Goal: Feedback & Contribution: Contribute content

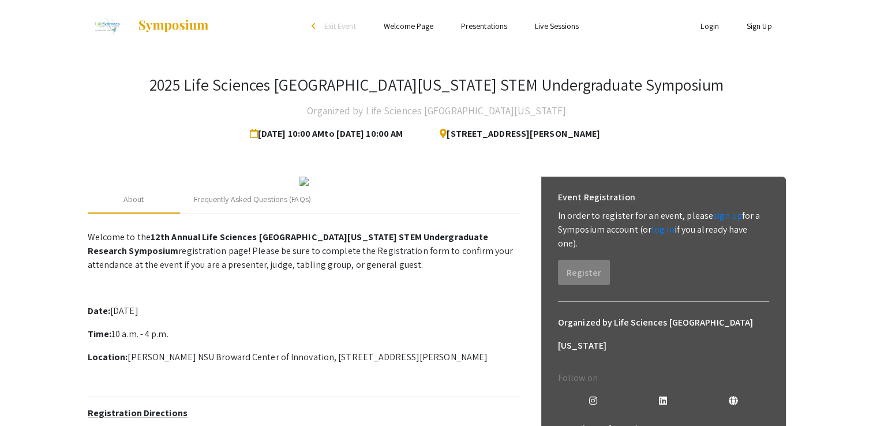
drag, startPoint x: 869, startPoint y: 83, endPoint x: 881, endPoint y: 124, distance: 42.7
click at [873, 124] on html "Skip navigation arrow_back_ios Exit Event Welcome Page Presentations Live Sessi…" at bounding box center [436, 213] width 873 height 426
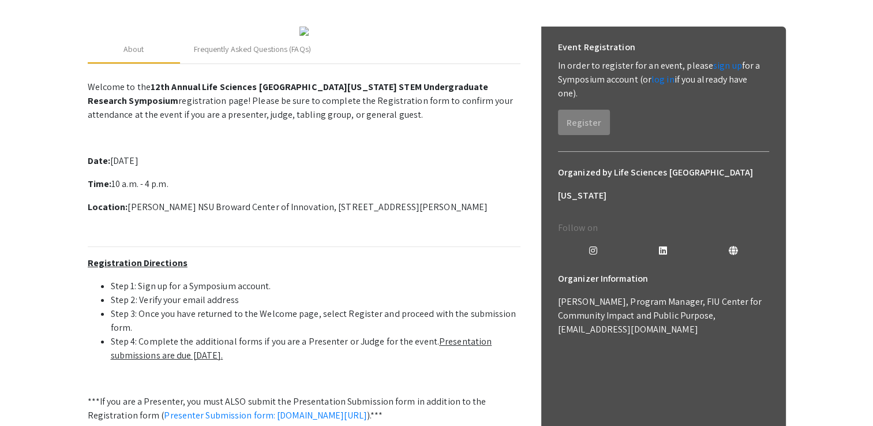
scroll to position [162, 0]
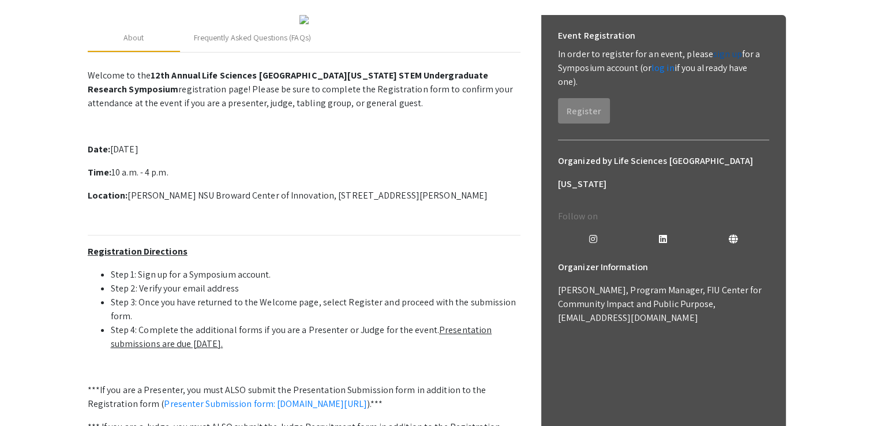
click at [713, 51] on link "sign up" at bounding box center [727, 54] width 29 height 12
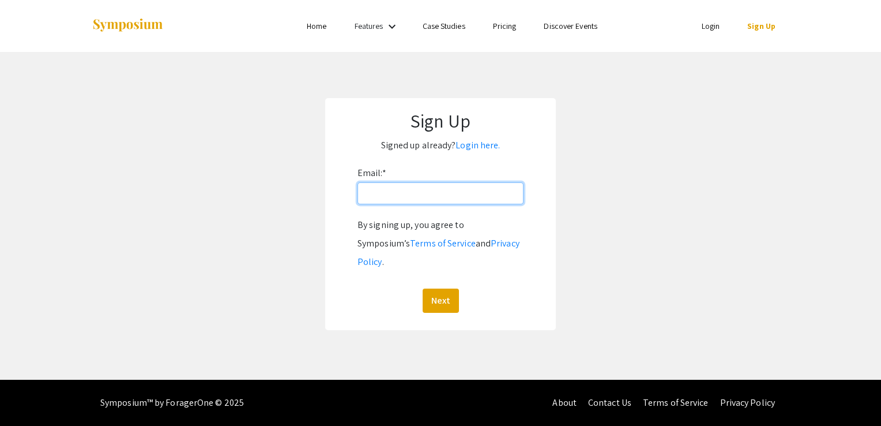
click at [429, 187] on input "Email: *" at bounding box center [441, 193] width 166 height 22
type input "terriprice@ufl.edu"
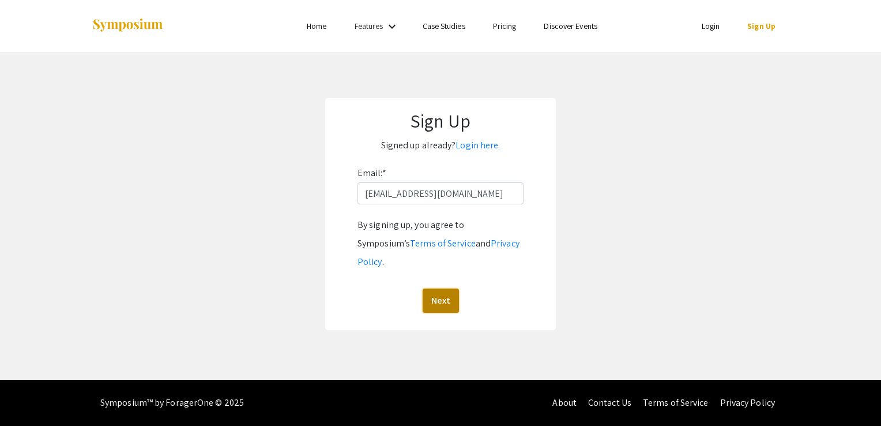
click at [451, 288] on button "Next" at bounding box center [441, 300] width 36 height 24
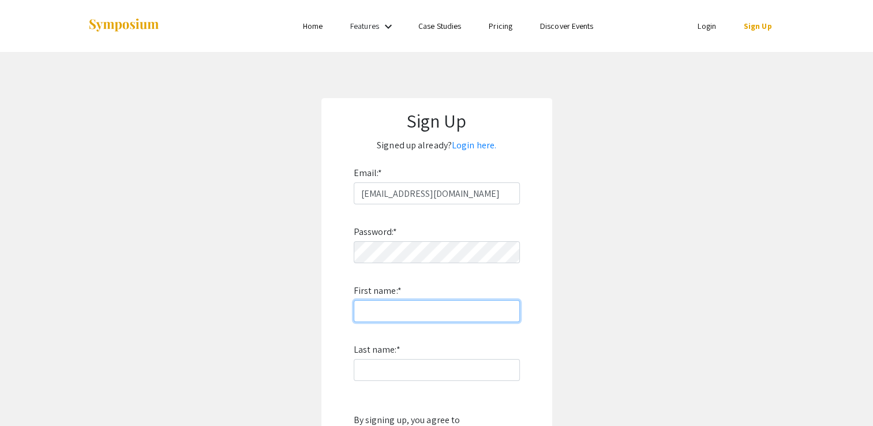
click at [378, 313] on input "First name: *" at bounding box center [437, 311] width 166 height 22
type input "[PERSON_NAME]"
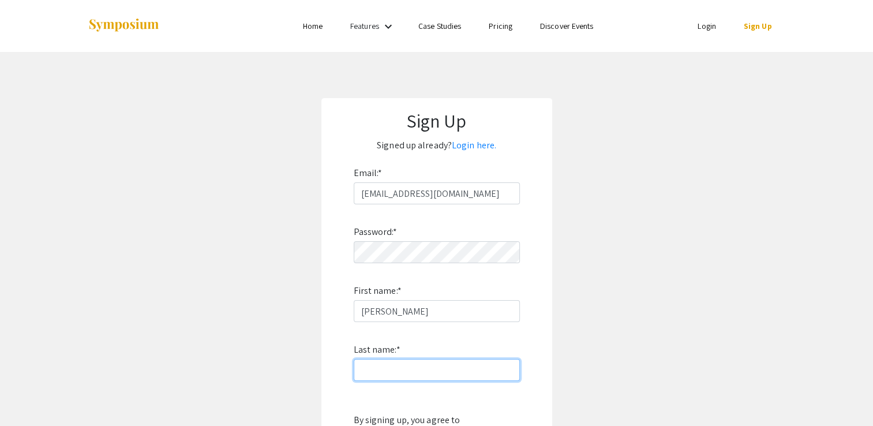
type input "[PERSON_NAME]"
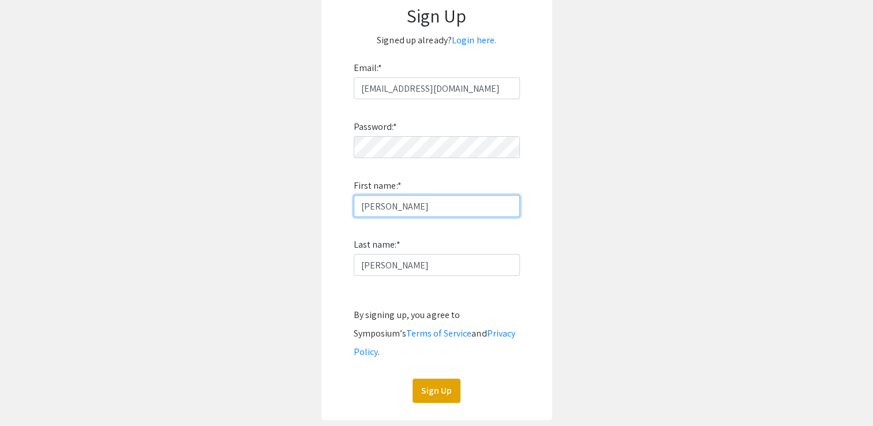
scroll to position [113, 0]
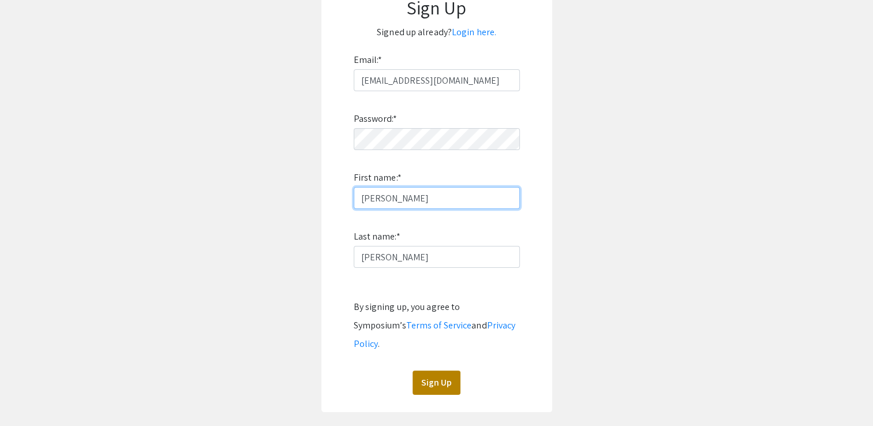
type input "[PERSON_NAME]"
click at [427, 370] on button "Sign Up" at bounding box center [436, 382] width 48 height 24
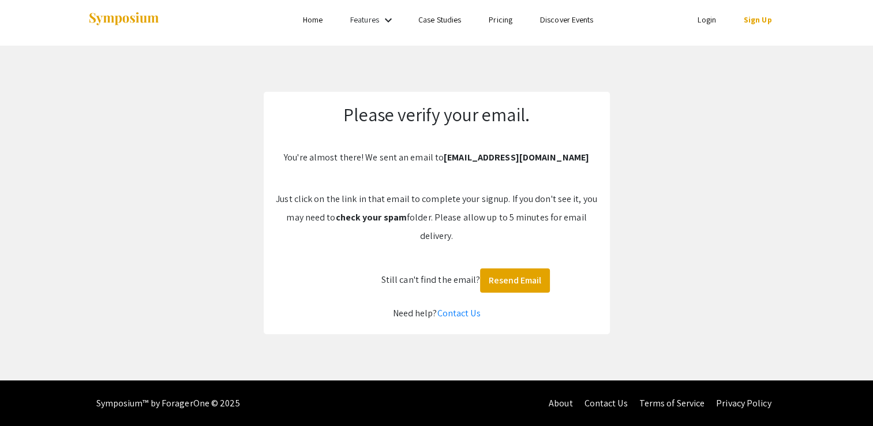
click at [703, 20] on link "Login" at bounding box center [706, 19] width 18 height 10
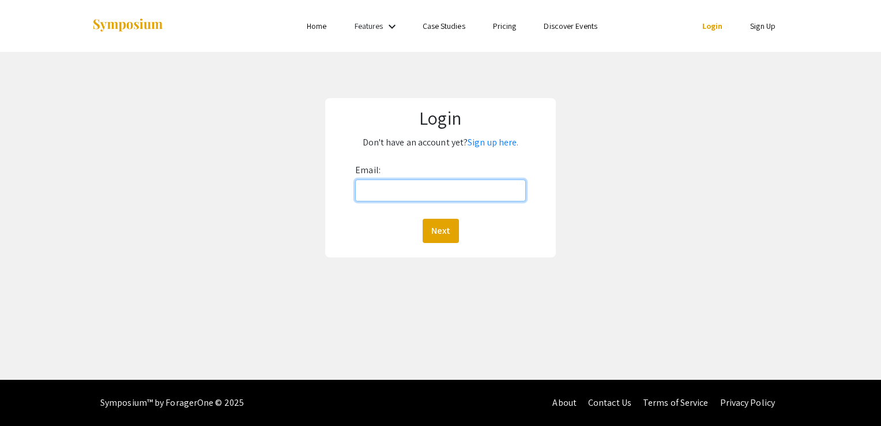
click at [417, 200] on input "Email:" at bounding box center [440, 190] width 171 height 22
type input "[EMAIL_ADDRESS][DOMAIN_NAME]"
click at [435, 231] on button "Next" at bounding box center [441, 231] width 36 height 24
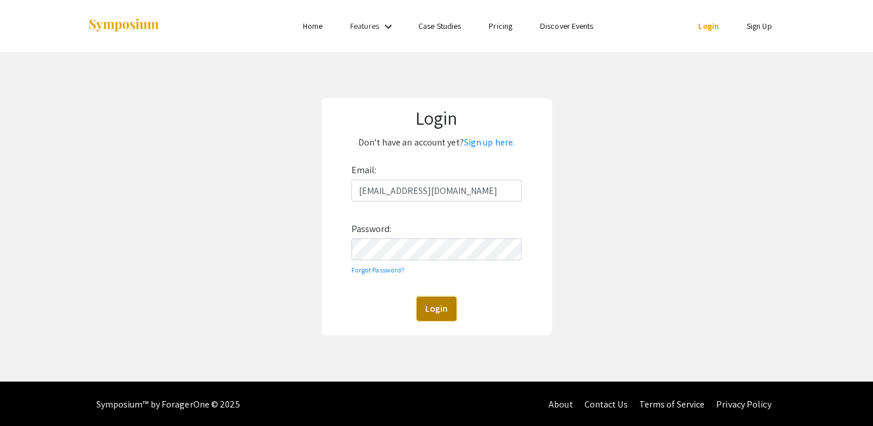
click at [438, 311] on button "Login" at bounding box center [437, 309] width 40 height 24
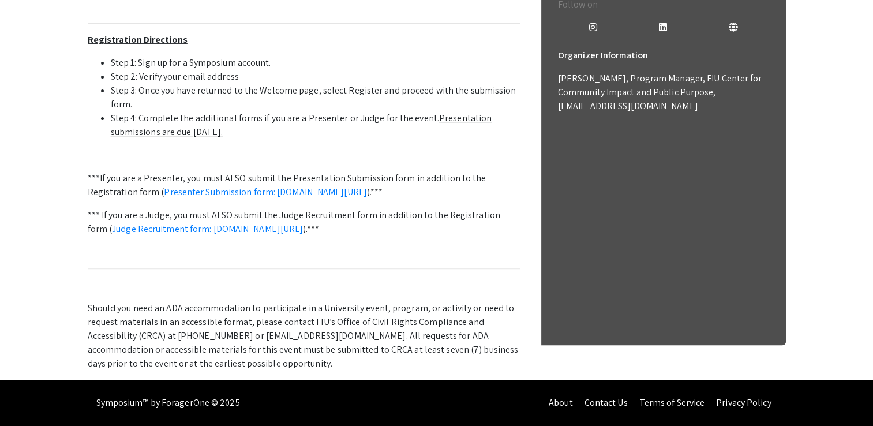
scroll to position [478, 0]
click at [351, 193] on link "Presenter Submission form: symposium.foragerone.com/lssfsymposium2025/submission" at bounding box center [265, 192] width 203 height 12
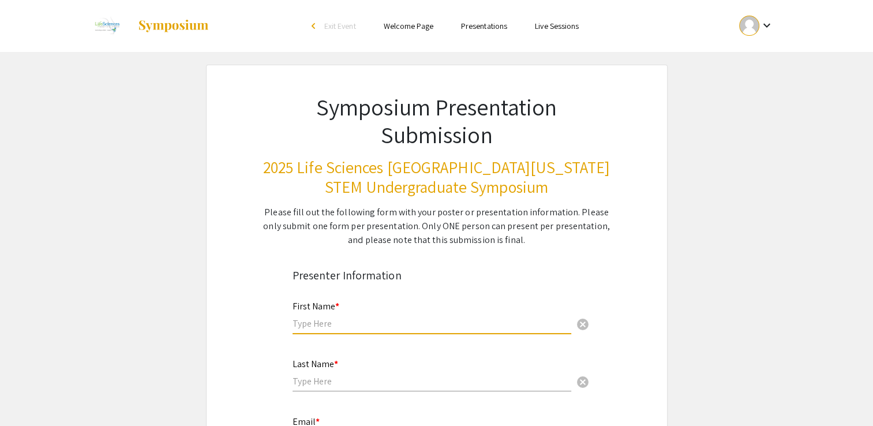
click at [309, 322] on input "text" at bounding box center [431, 323] width 279 height 12
type input "[PERSON_NAME]"
type input "[EMAIL_ADDRESS][DOMAIN_NAME]"
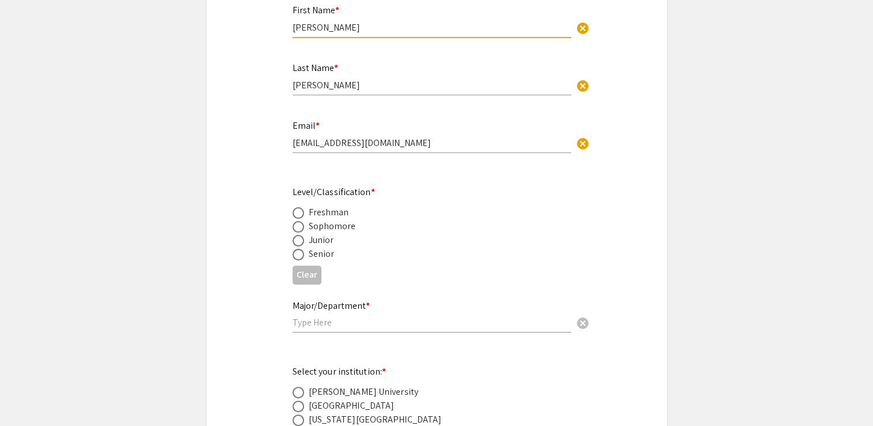
scroll to position [312, 0]
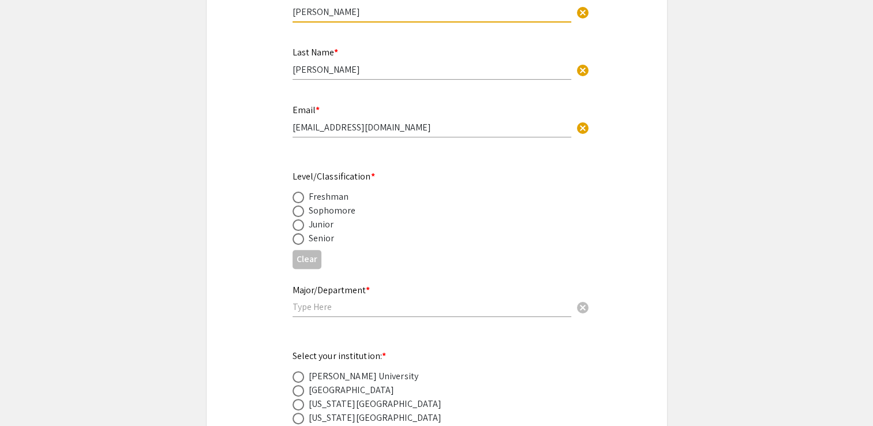
click at [299, 242] on span at bounding box center [298, 239] width 12 height 12
click at [299, 242] on input "radio" at bounding box center [298, 239] width 12 height 12
radio input "true"
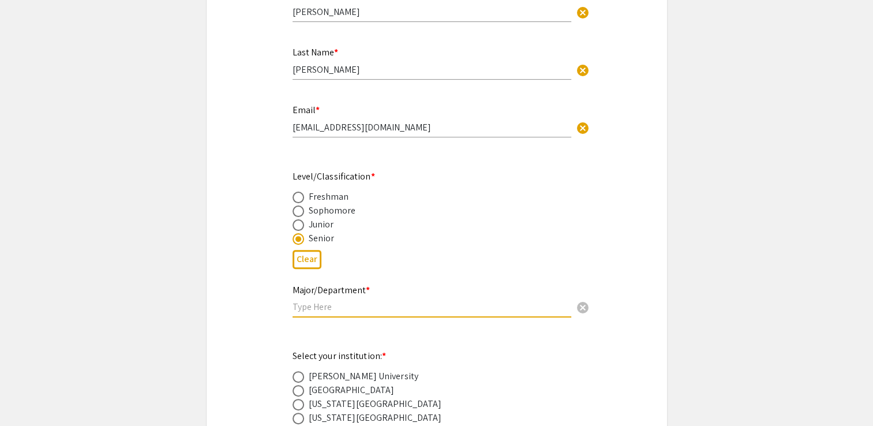
click at [360, 307] on input "text" at bounding box center [431, 307] width 279 height 12
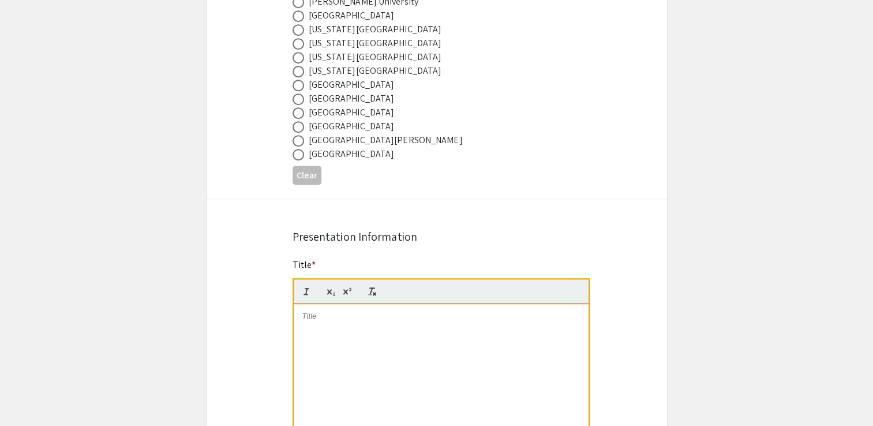
scroll to position [691, 0]
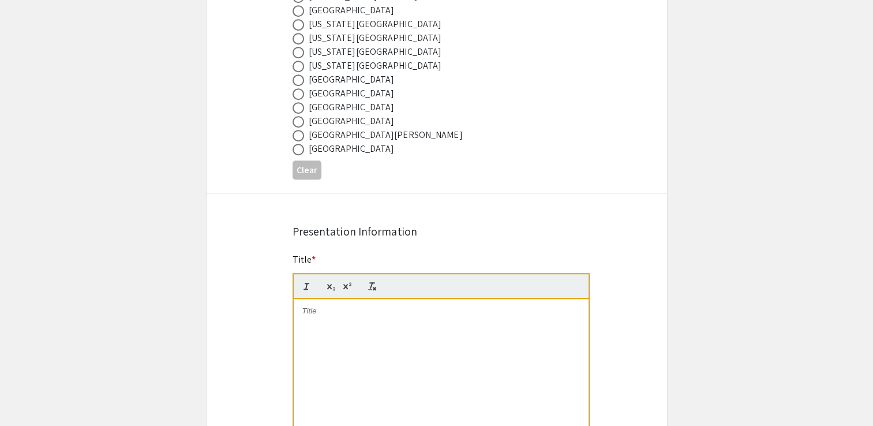
type input "Biological Sciences, Entomology, Entomopathogenic Fungi"
click at [296, 80] on span at bounding box center [298, 80] width 12 height 12
click at [296, 80] on input "radio" at bounding box center [298, 80] width 12 height 12
radio input "true"
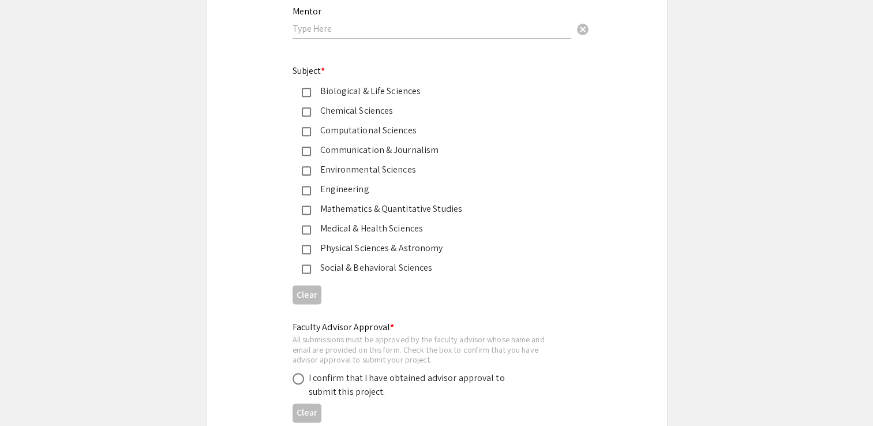
scroll to position [1481, 0]
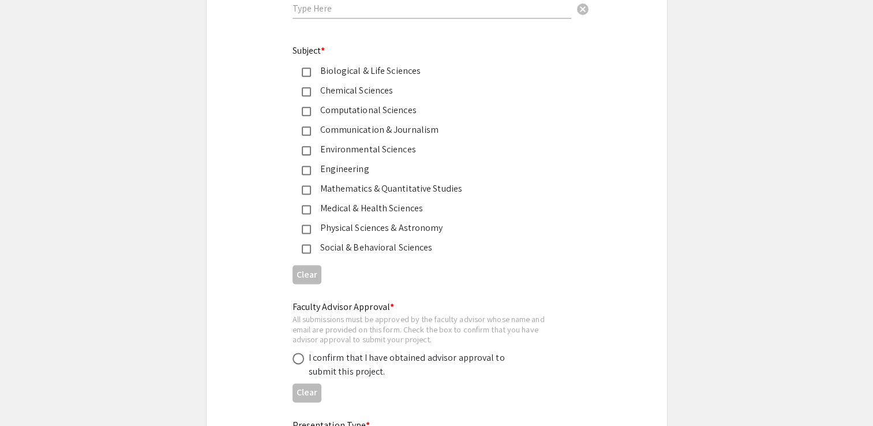
click at [304, 72] on mat-pseudo-checkbox at bounding box center [306, 71] width 9 height 9
click at [305, 147] on mat-pseudo-checkbox at bounding box center [306, 150] width 9 height 9
click at [301, 352] on span at bounding box center [298, 358] width 12 height 12
click at [301, 352] on input "radio" at bounding box center [298, 358] width 12 height 12
radio input "true"
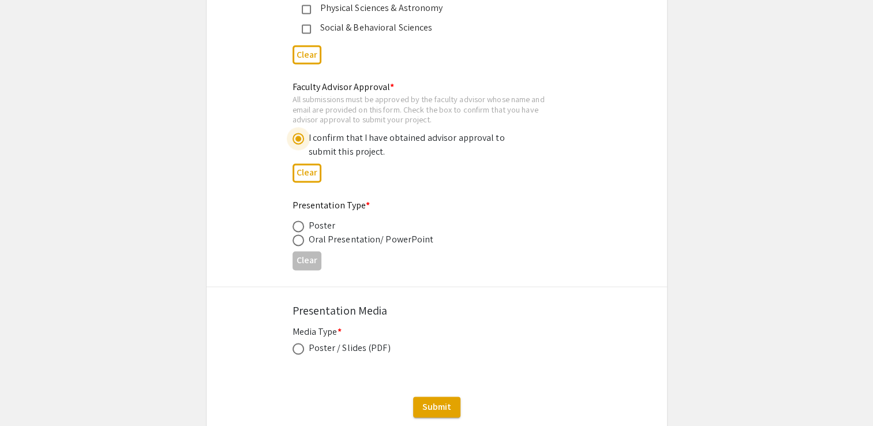
scroll to position [1721, 0]
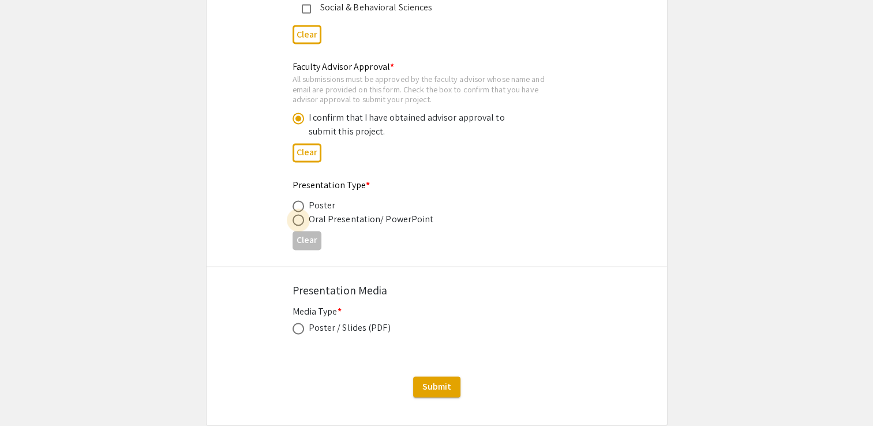
click at [295, 214] on span at bounding box center [298, 220] width 12 height 12
click at [295, 214] on input "radio" at bounding box center [298, 220] width 12 height 12
radio input "true"
click at [300, 325] on span at bounding box center [298, 328] width 12 height 12
click at [300, 325] on input "radio" at bounding box center [298, 328] width 12 height 12
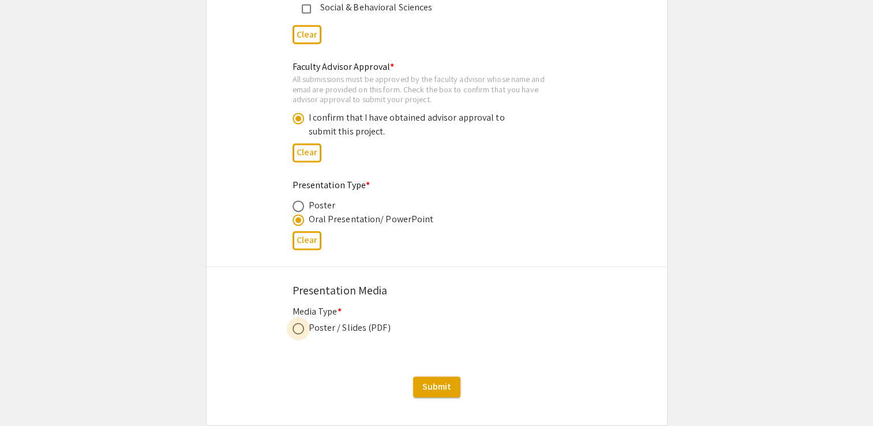
radio input "true"
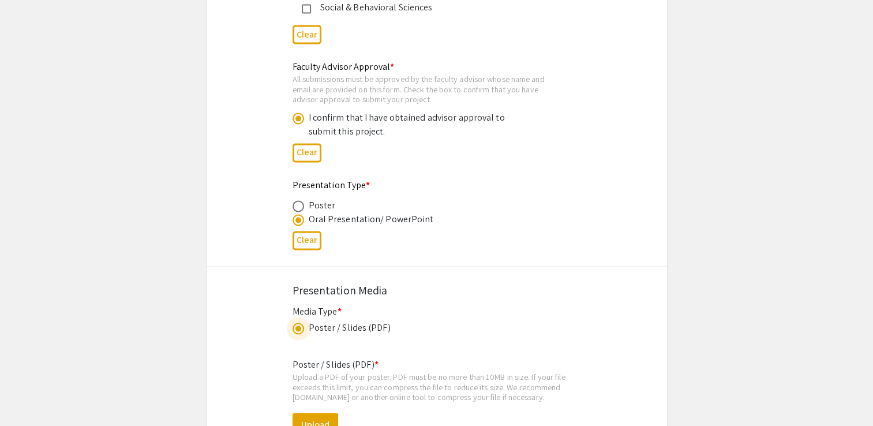
scroll to position [1889, 0]
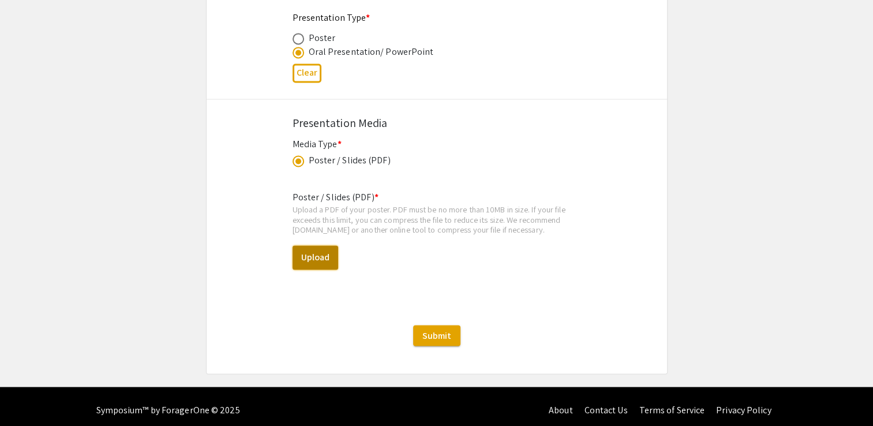
click at [312, 254] on button "Upload" at bounding box center [315, 257] width 46 height 24
click at [335, 257] on button "Upload" at bounding box center [315, 257] width 46 height 24
click at [323, 249] on button "Upload" at bounding box center [315, 257] width 46 height 24
click at [318, 248] on button "Upload" at bounding box center [315, 257] width 46 height 24
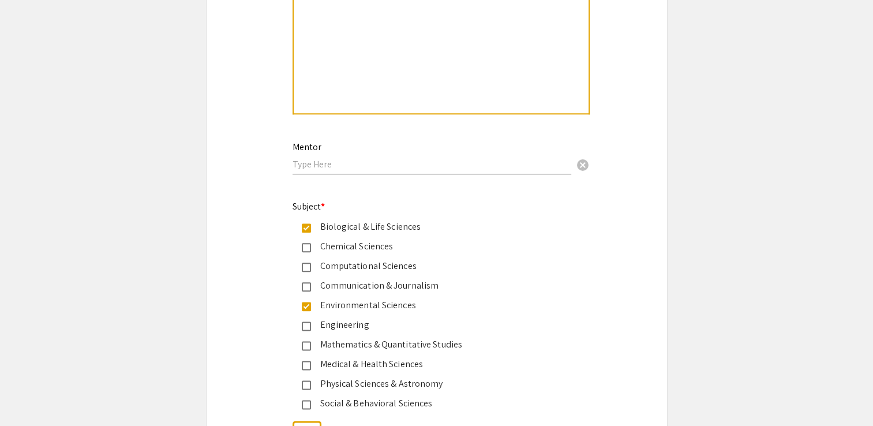
scroll to position [1336, 0]
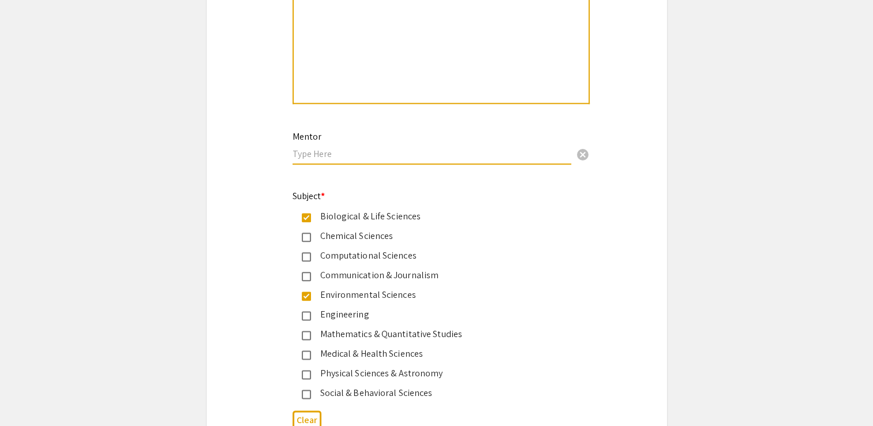
click at [388, 153] on input "text" at bounding box center [431, 154] width 279 height 12
type input "P"
click at [293, 151] on input "[PERSON_NAME]," at bounding box center [431, 154] width 279 height 12
click at [349, 150] on input "[PERSON_NAME]," at bounding box center [431, 154] width 279 height 12
click at [383, 152] on input "[PERSON_NAME] (IRSC)," at bounding box center [431, 154] width 279 height 12
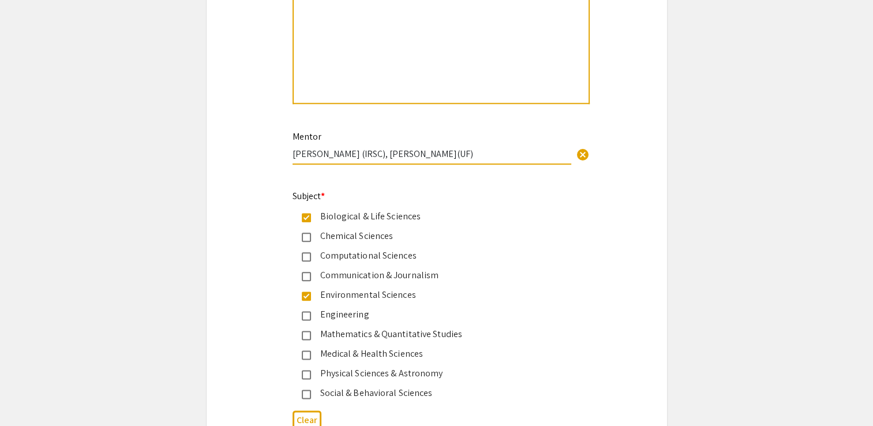
type input "[PERSON_NAME] (IRSC), [PERSON_NAME](UF)"
click at [529, 288] on div "Environmental Sciences" at bounding box center [432, 295] width 242 height 14
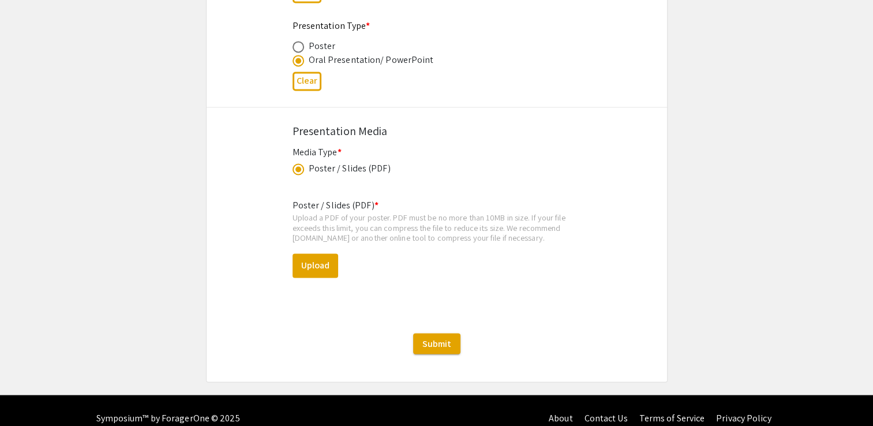
scroll to position [1889, 0]
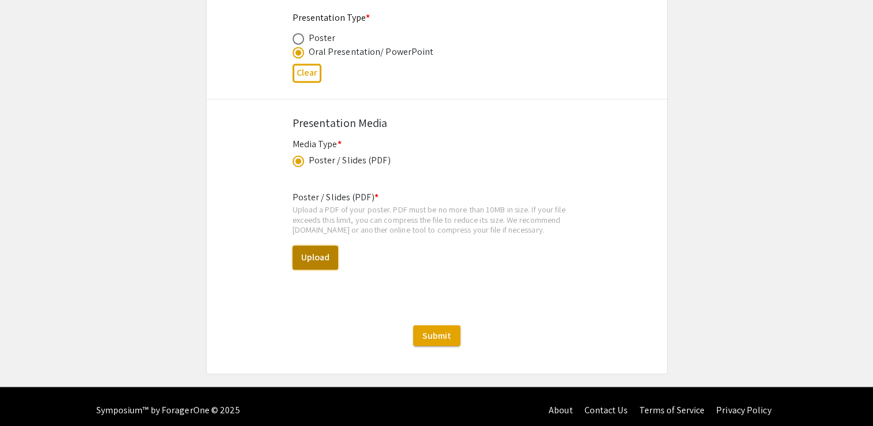
click at [309, 246] on button "Upload" at bounding box center [315, 257] width 46 height 24
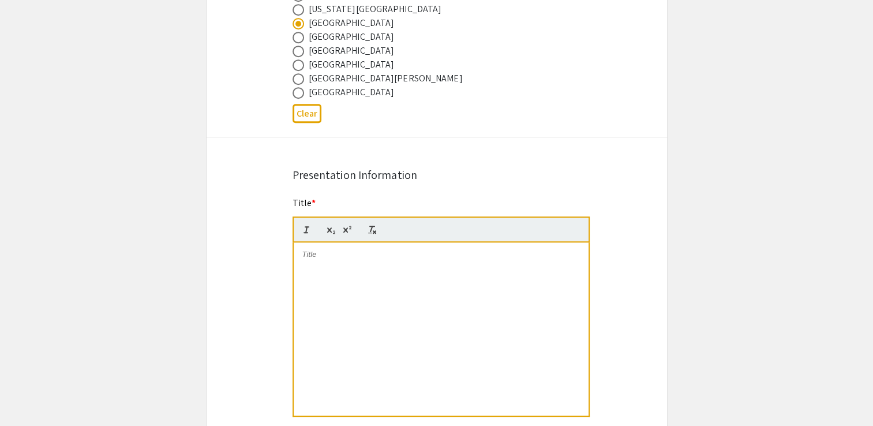
scroll to position [694, 0]
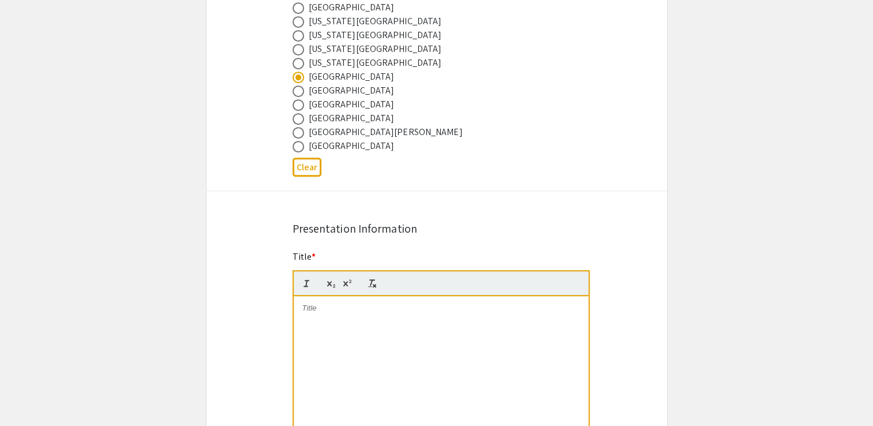
click at [365, 315] on div at bounding box center [441, 382] width 295 height 173
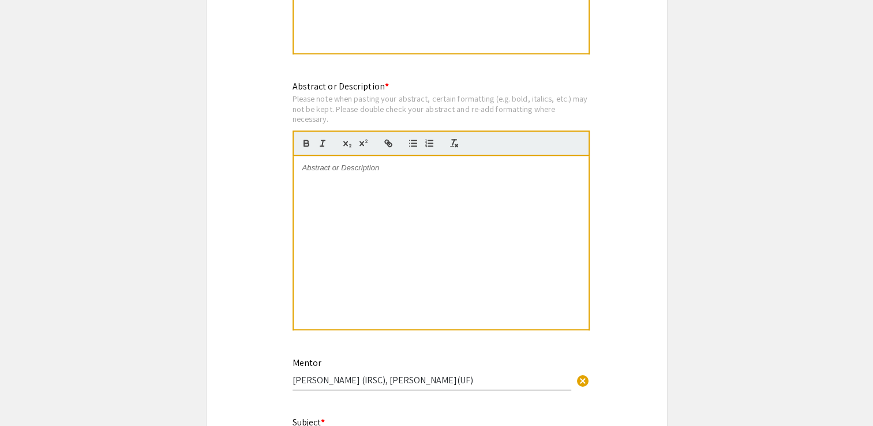
scroll to position [1100, 0]
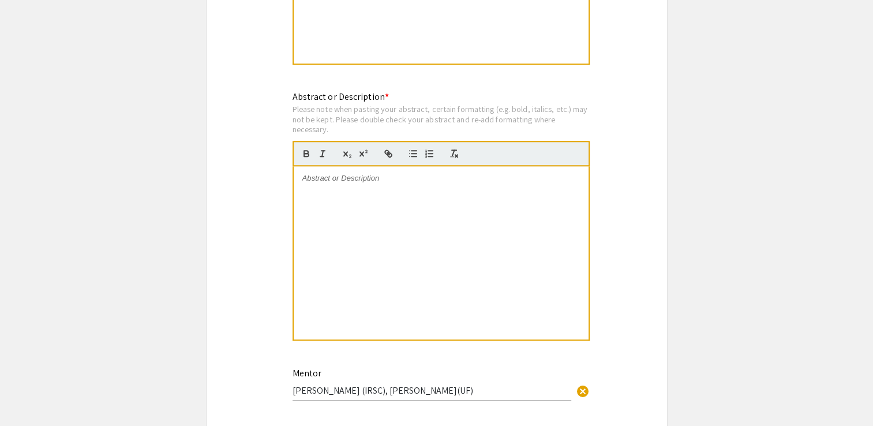
click at [314, 182] on div at bounding box center [441, 252] width 295 height 173
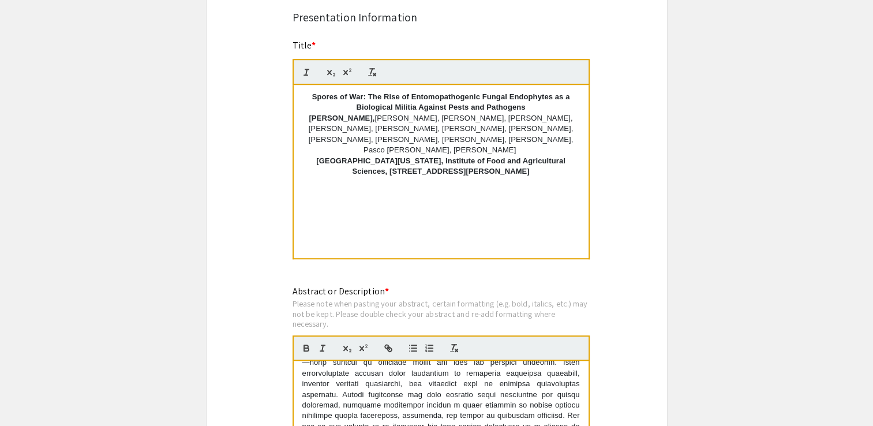
scroll to position [876, 0]
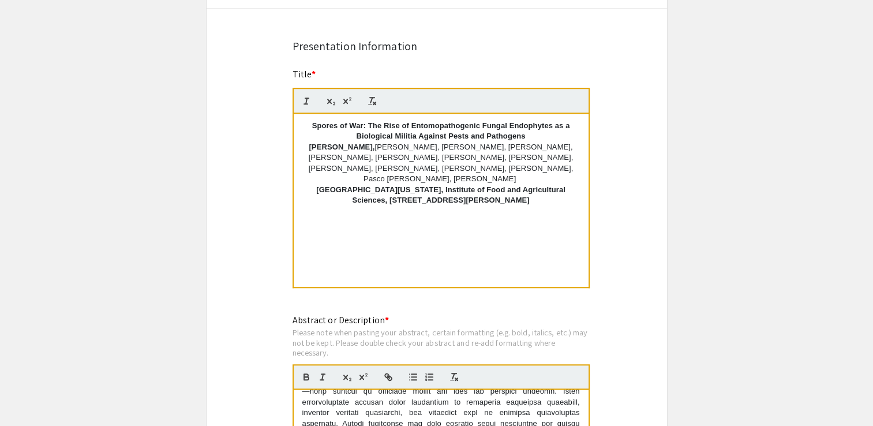
click at [528, 132] on p "Spores of War: The Rise of Entomopathogenic Fungal Endophytes as a Biological M…" at bounding box center [440, 131] width 277 height 21
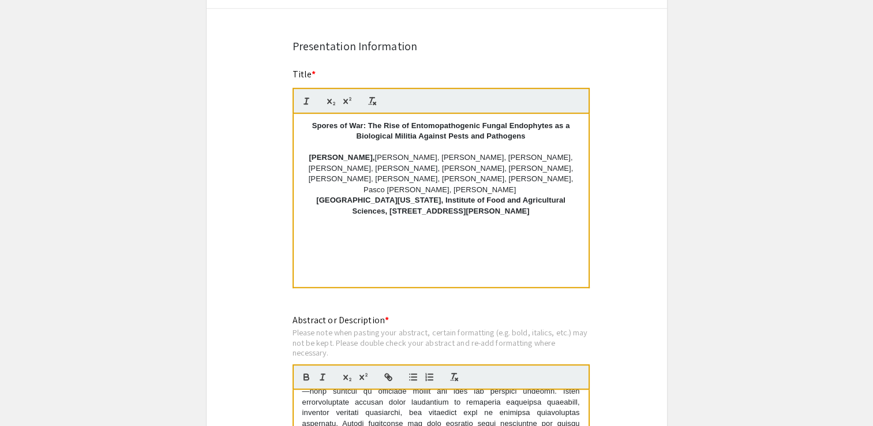
click at [309, 195] on p "[GEOGRAPHIC_DATA][US_STATE], Institute of Food and Agricultural Sciences, [STRE…" at bounding box center [440, 205] width 277 height 21
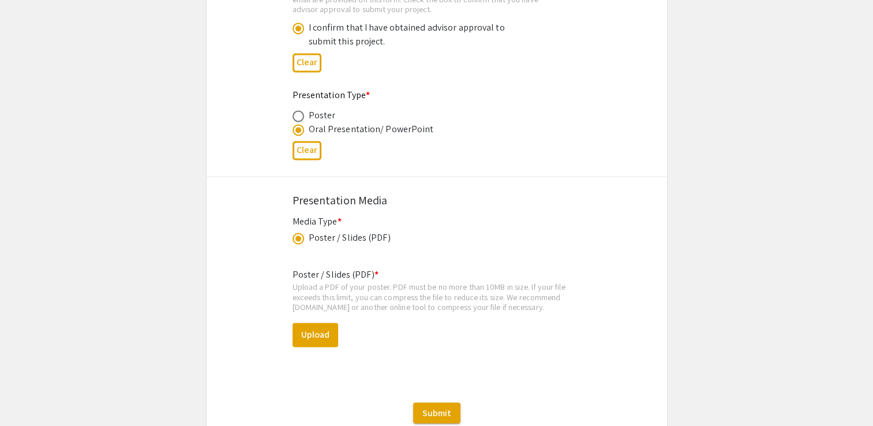
scroll to position [1889, 0]
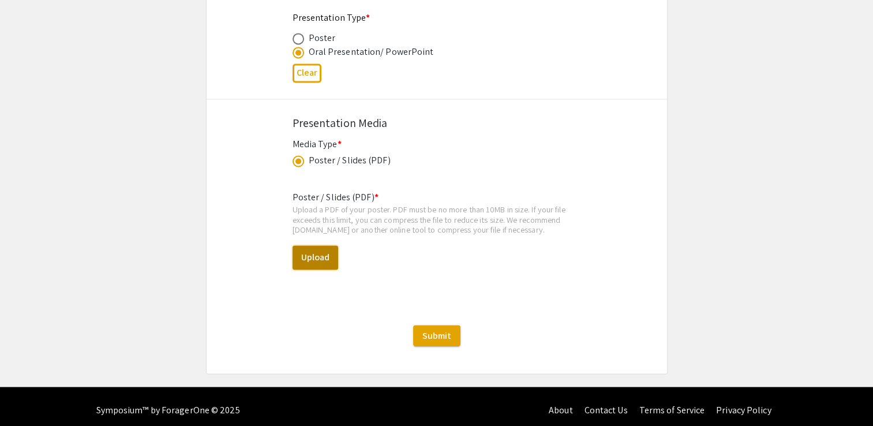
click at [328, 257] on button "Upload" at bounding box center [315, 257] width 46 height 24
click at [322, 257] on button "Upload" at bounding box center [315, 257] width 46 height 24
click at [314, 246] on button "Upload" at bounding box center [315, 257] width 46 height 24
click at [305, 245] on button "Upload" at bounding box center [315, 257] width 46 height 24
click at [304, 254] on button "Upload" at bounding box center [315, 257] width 46 height 24
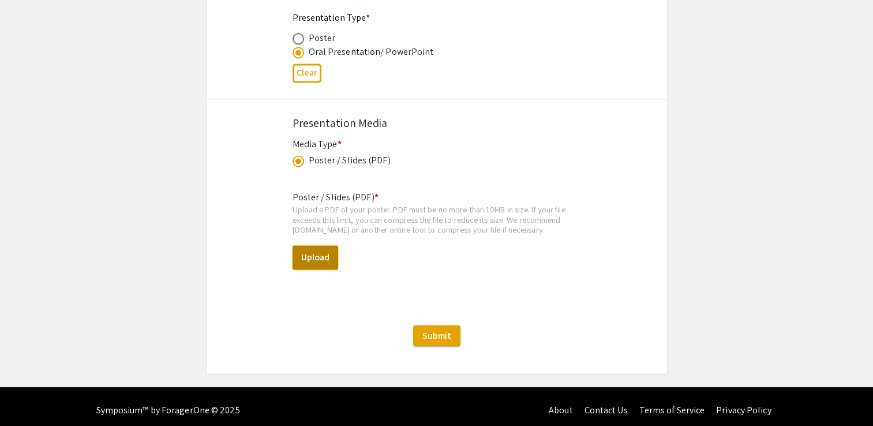
click at [331, 247] on button "Upload" at bounding box center [315, 257] width 46 height 24
click at [310, 253] on button "Upload" at bounding box center [315, 257] width 46 height 24
click at [325, 256] on button "Upload" at bounding box center [315, 257] width 46 height 24
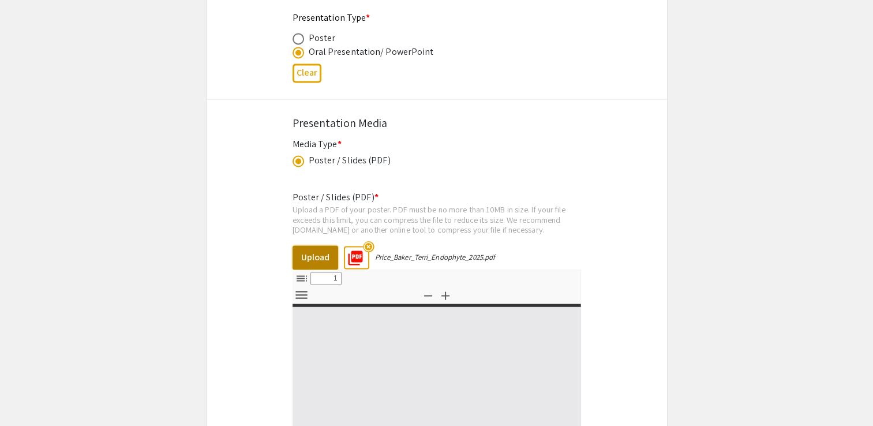
select select "custom"
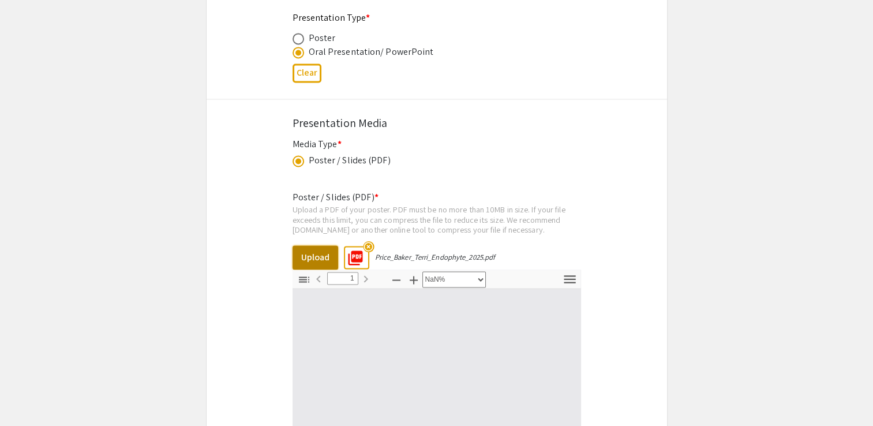
type input "0"
select select "custom"
type input "1"
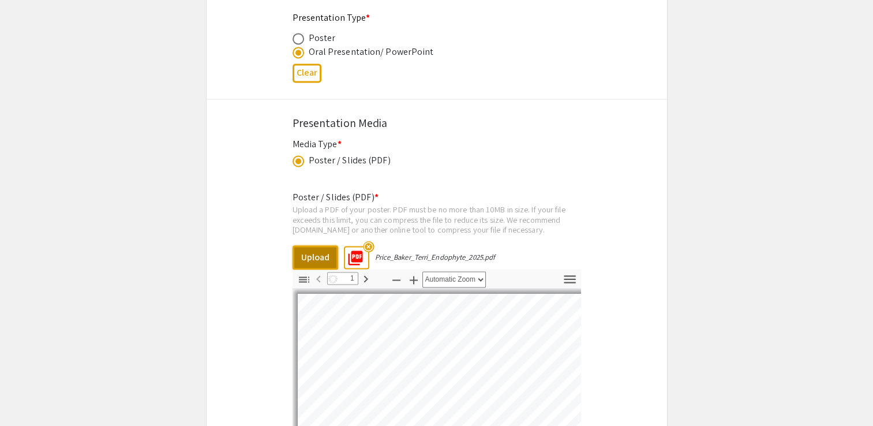
select select "auto"
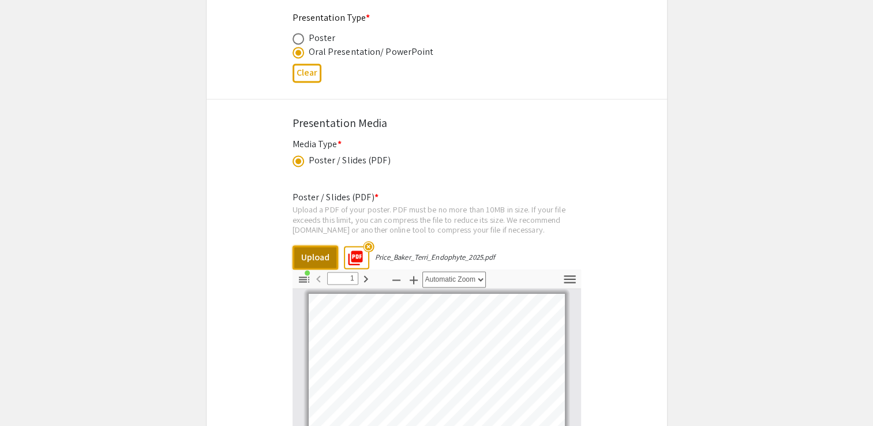
scroll to position [3, 0]
click at [366, 275] on icon "button" at bounding box center [365, 278] width 4 height 7
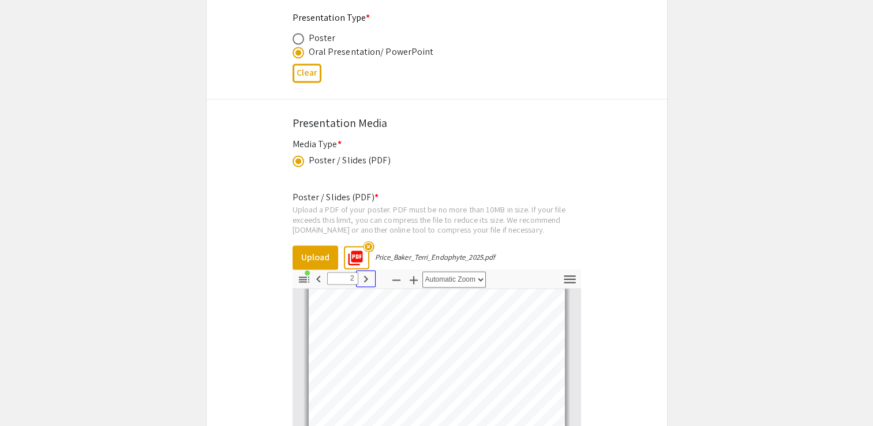
click at [366, 275] on icon "button" at bounding box center [365, 278] width 4 height 7
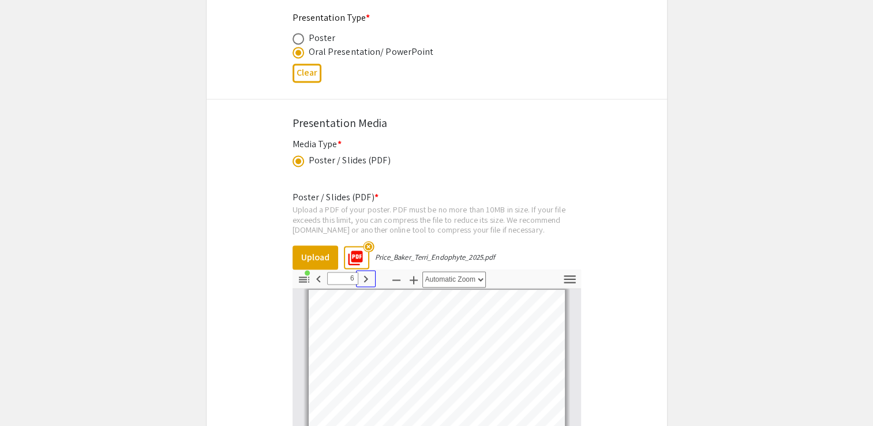
click at [366, 275] on icon "button" at bounding box center [365, 278] width 4 height 7
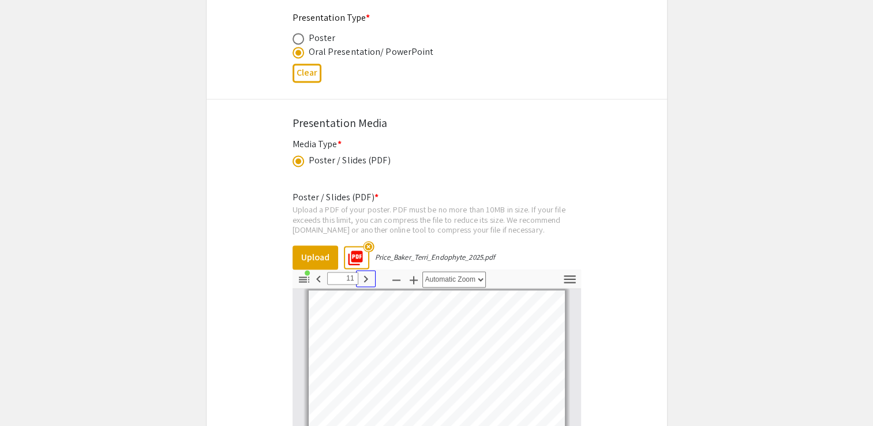
click at [366, 275] on icon "button" at bounding box center [365, 278] width 4 height 7
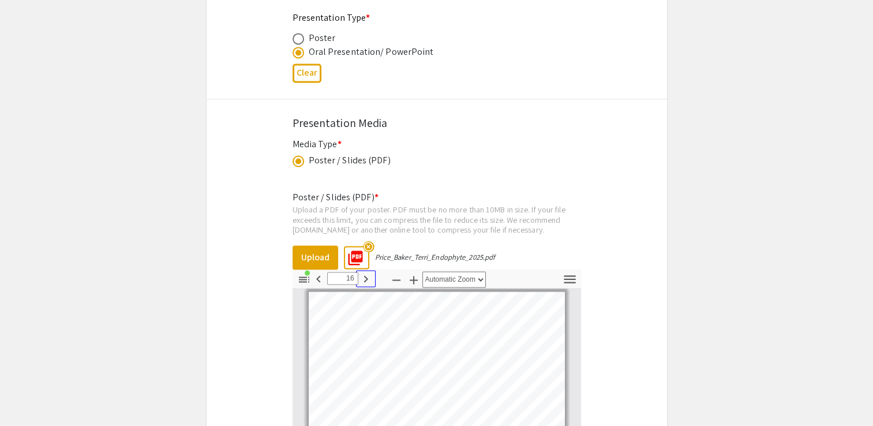
click at [366, 275] on icon "button" at bounding box center [365, 278] width 4 height 7
type input "19"
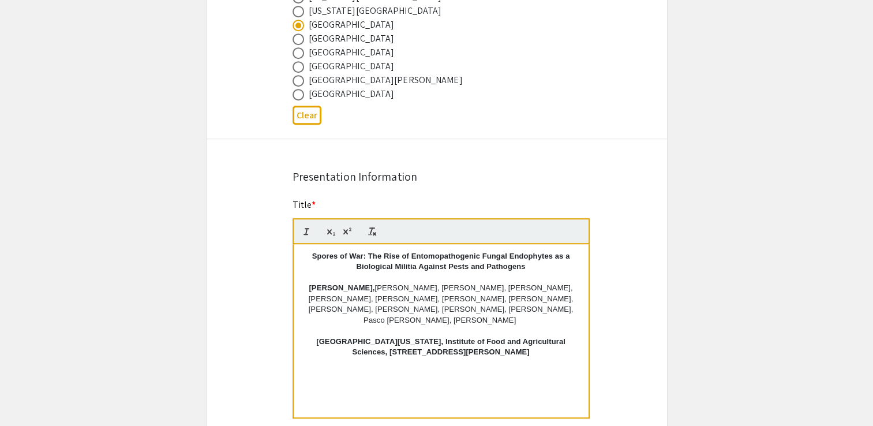
scroll to position [749, 0]
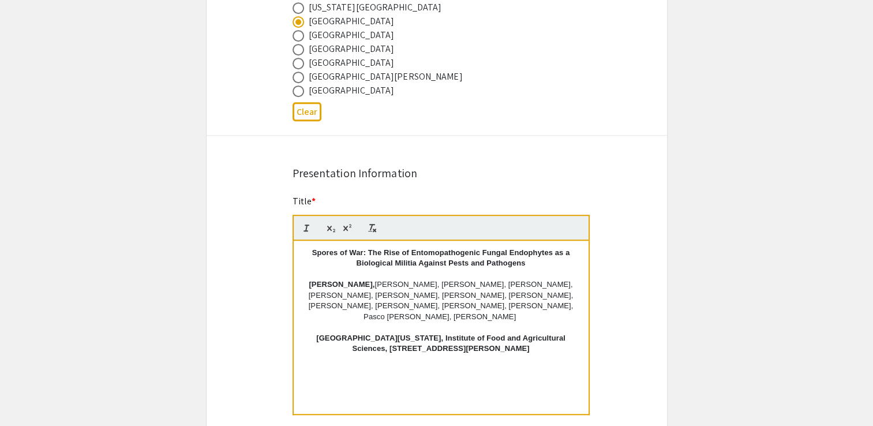
click at [535, 291] on p "[PERSON_NAME], [PERSON_NAME], [PERSON_NAME], [PERSON_NAME], [PERSON_NAME], [PER…" at bounding box center [440, 300] width 277 height 43
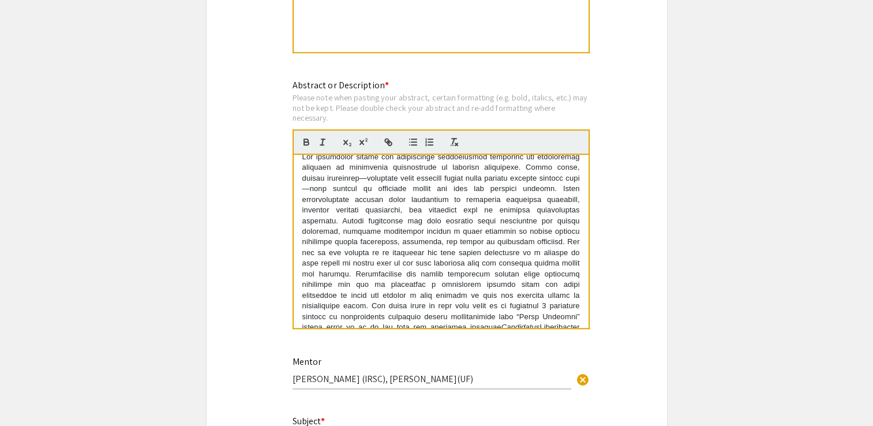
scroll to position [21, 0]
drag, startPoint x: 589, startPoint y: 235, endPoint x: 589, endPoint y: 204, distance: 30.6
click at [589, 204] on div "Symposium Presentation Submission 2025 Life Sciences [GEOGRAPHIC_DATA][US_STATE…" at bounding box center [436, 204] width 461 height 2500
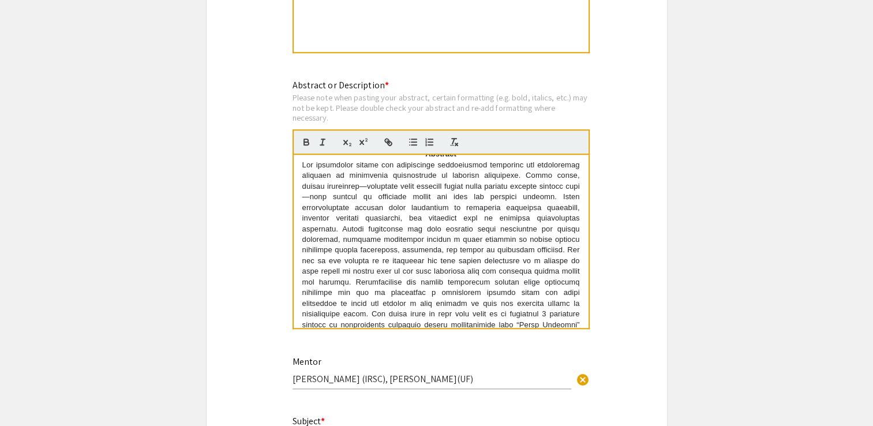
scroll to position [17, 0]
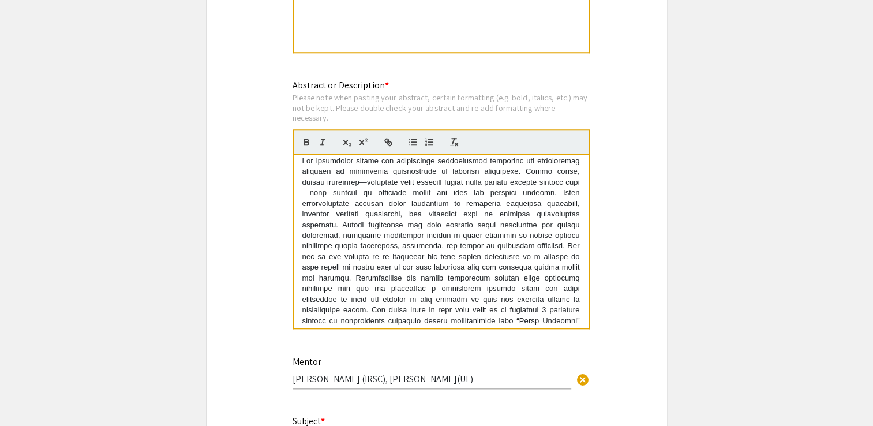
click at [493, 177] on p "Candidatus Liberibacter asiaticus currently decimating [US_STATE] citrus." at bounding box center [440, 252] width 277 height 192
click at [494, 181] on p "Candidatus Liberibacter asiaticus currently decimating [US_STATE] citrus." at bounding box center [440, 252] width 277 height 192
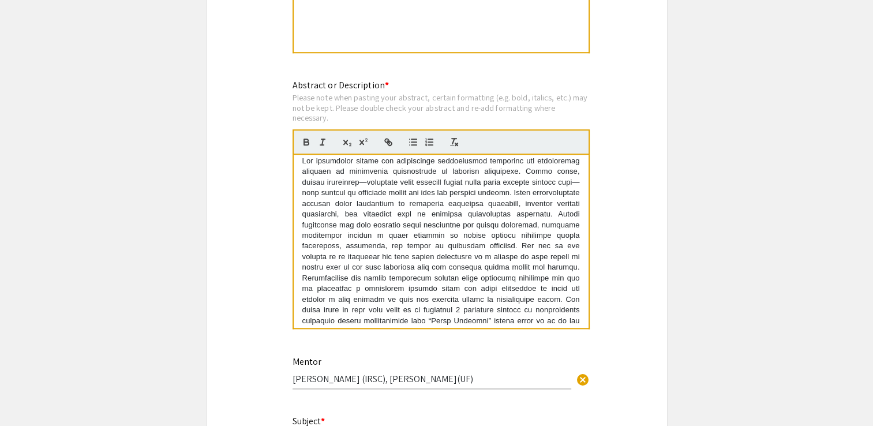
click at [461, 304] on p "Candidatus Liberibacter asiaticus currently decimating [US_STATE] citrus." at bounding box center [440, 252] width 277 height 192
click at [573, 307] on div "Abstract Candidatus Liberibacter asiaticus currently decimating [US_STATE] citr…" at bounding box center [441, 241] width 295 height 173
click at [304, 317] on p "Candidatus Liberibacter asiaticus currently decimating [US_STATE] citrus." at bounding box center [440, 252] width 277 height 192
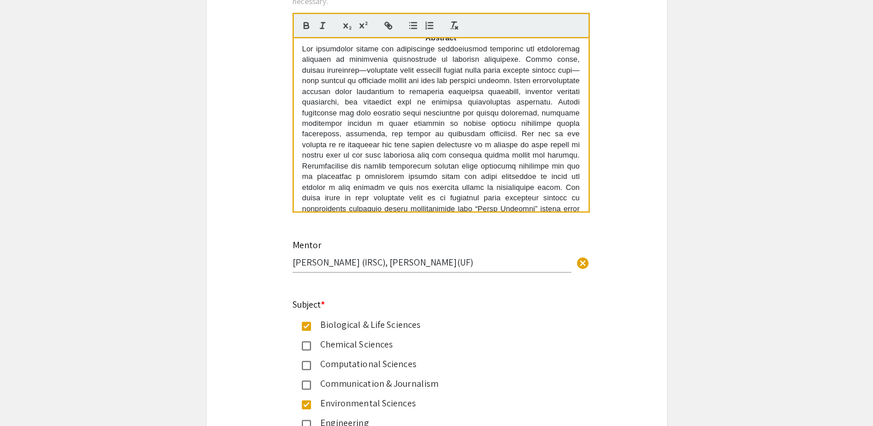
scroll to position [0, 0]
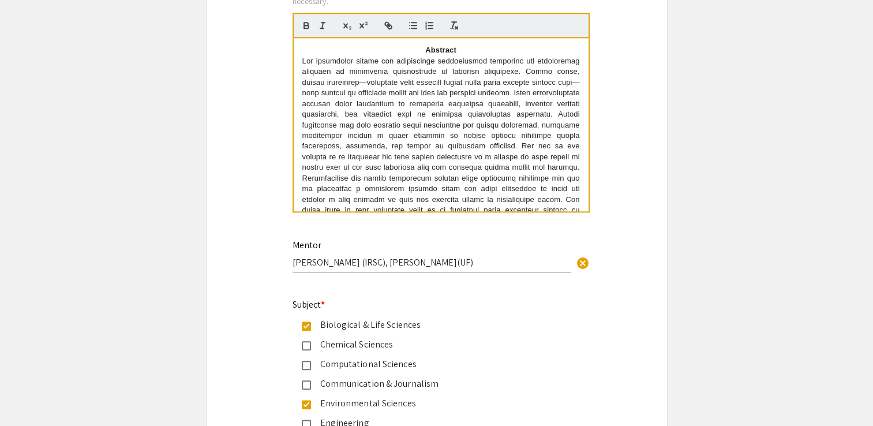
click at [452, 47] on p "Abstract" at bounding box center [440, 50] width 277 height 10
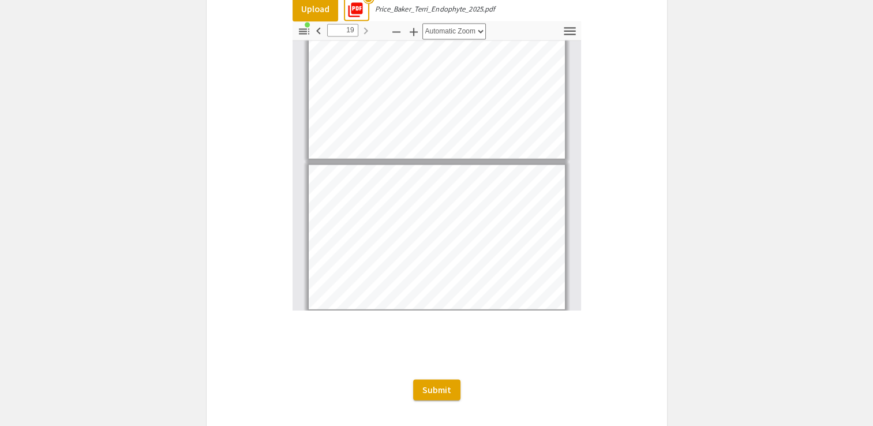
scroll to position [2191, 0]
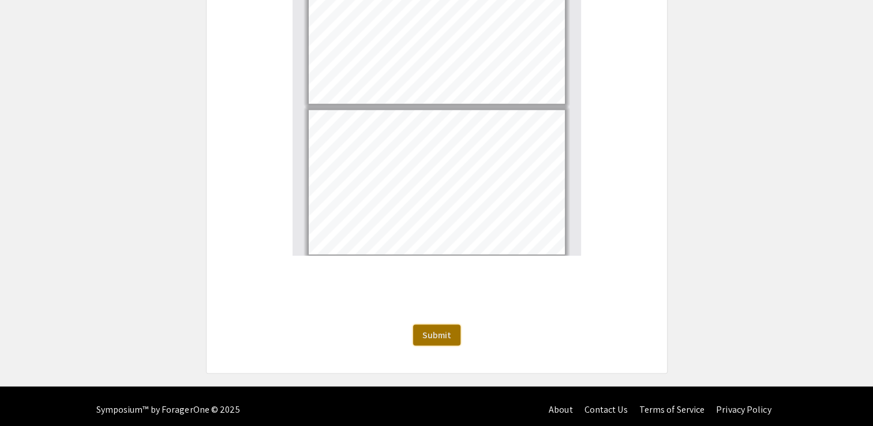
click at [444, 333] on span "Submit" at bounding box center [436, 335] width 29 height 12
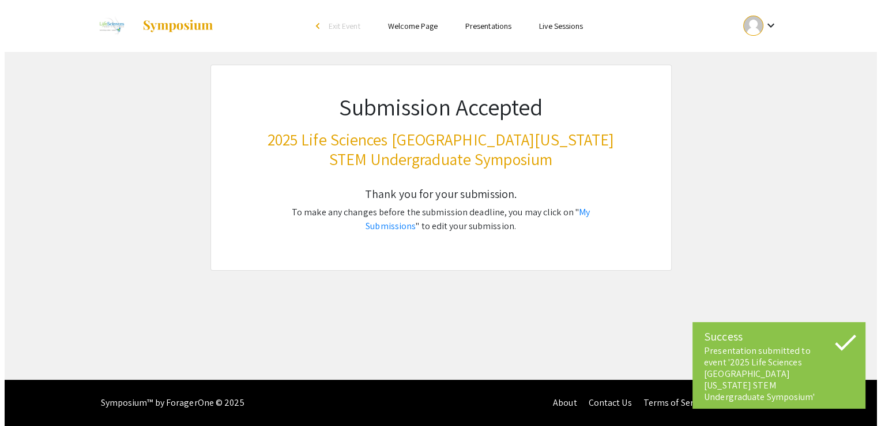
scroll to position [0, 0]
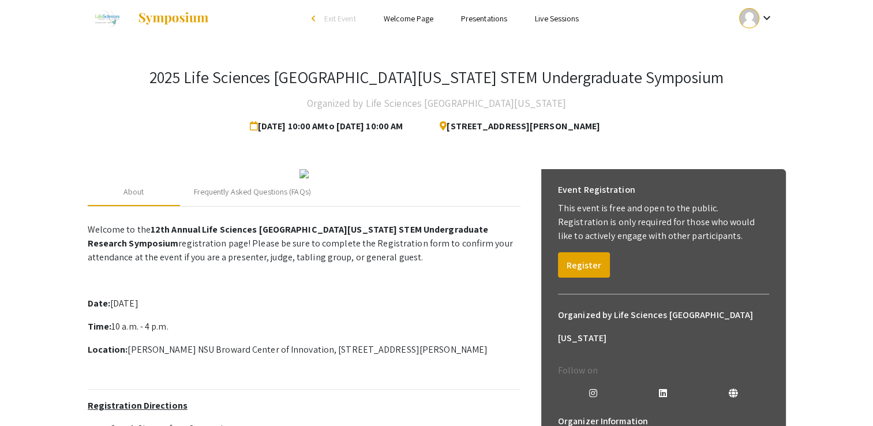
scroll to position [12, 0]
